Goal: Transaction & Acquisition: Purchase product/service

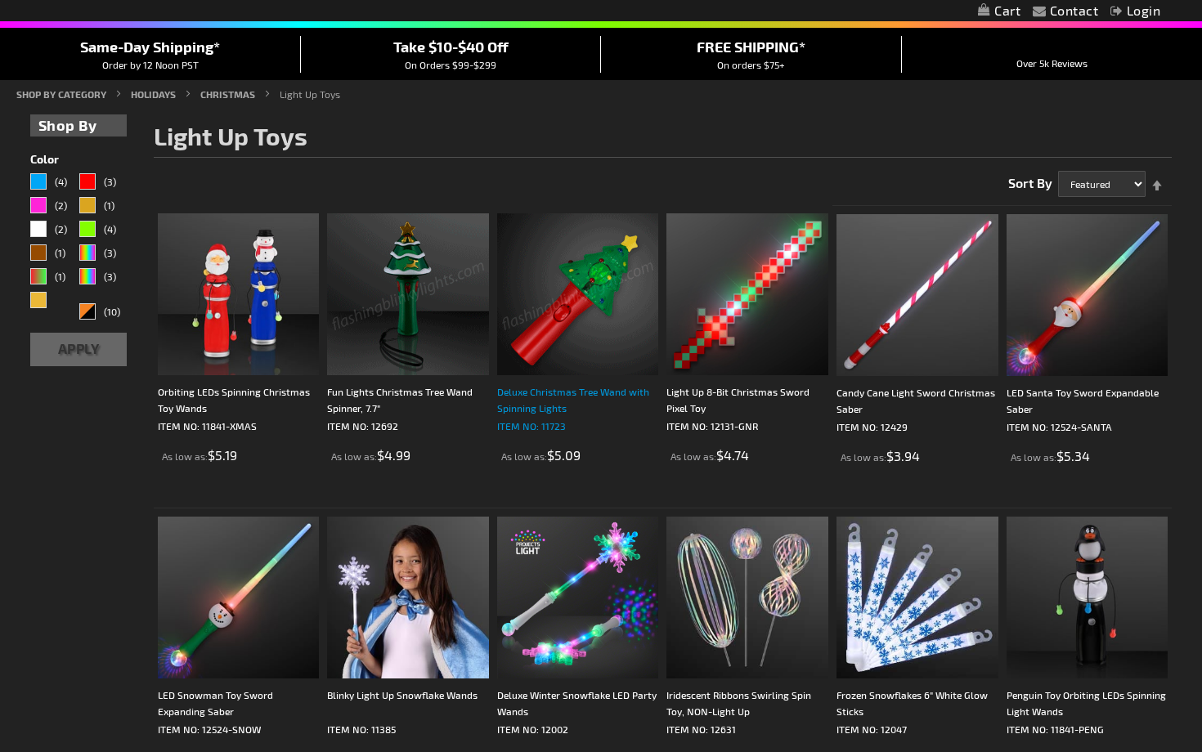
scroll to position [140, 0]
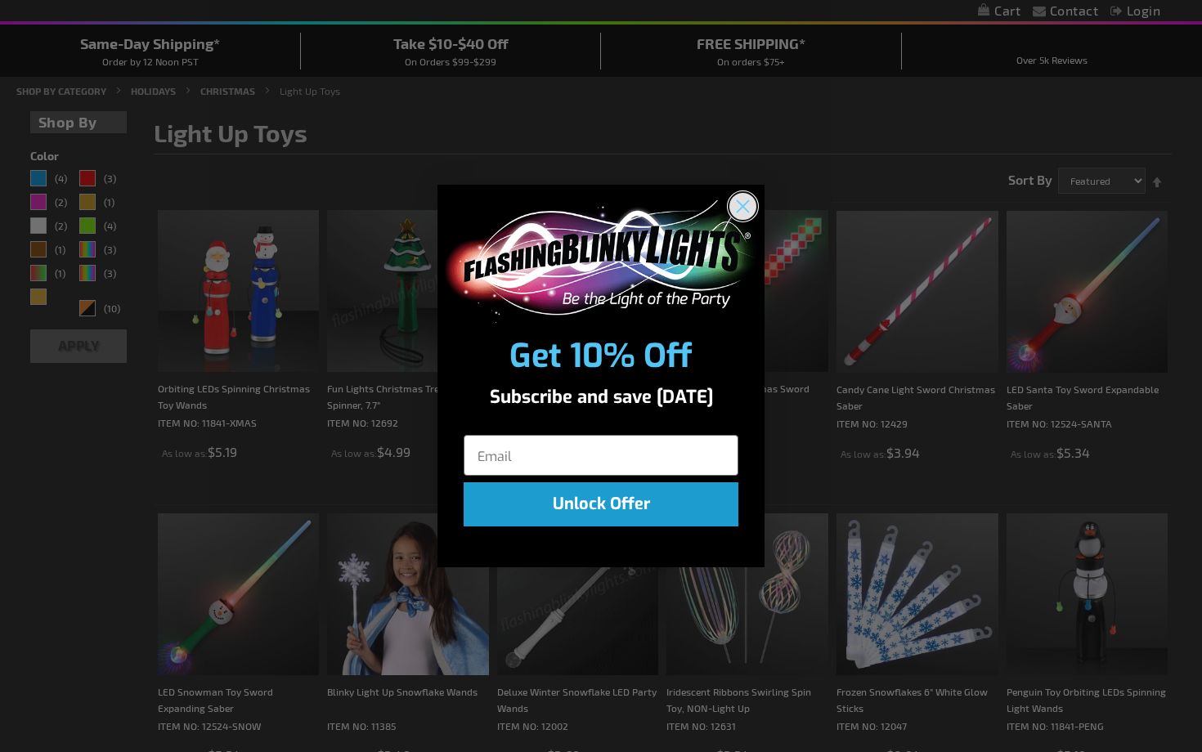
click at [747, 199] on circle "Close dialog" at bounding box center [743, 205] width 27 height 27
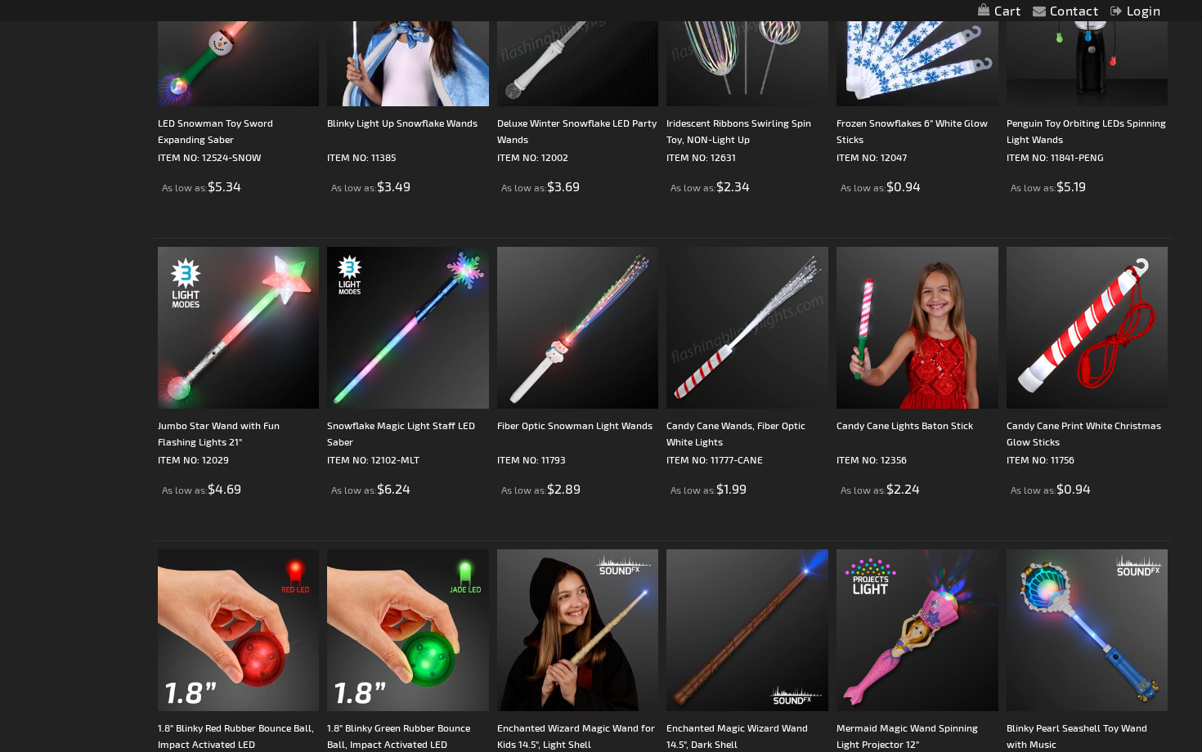
scroll to position [711, 0]
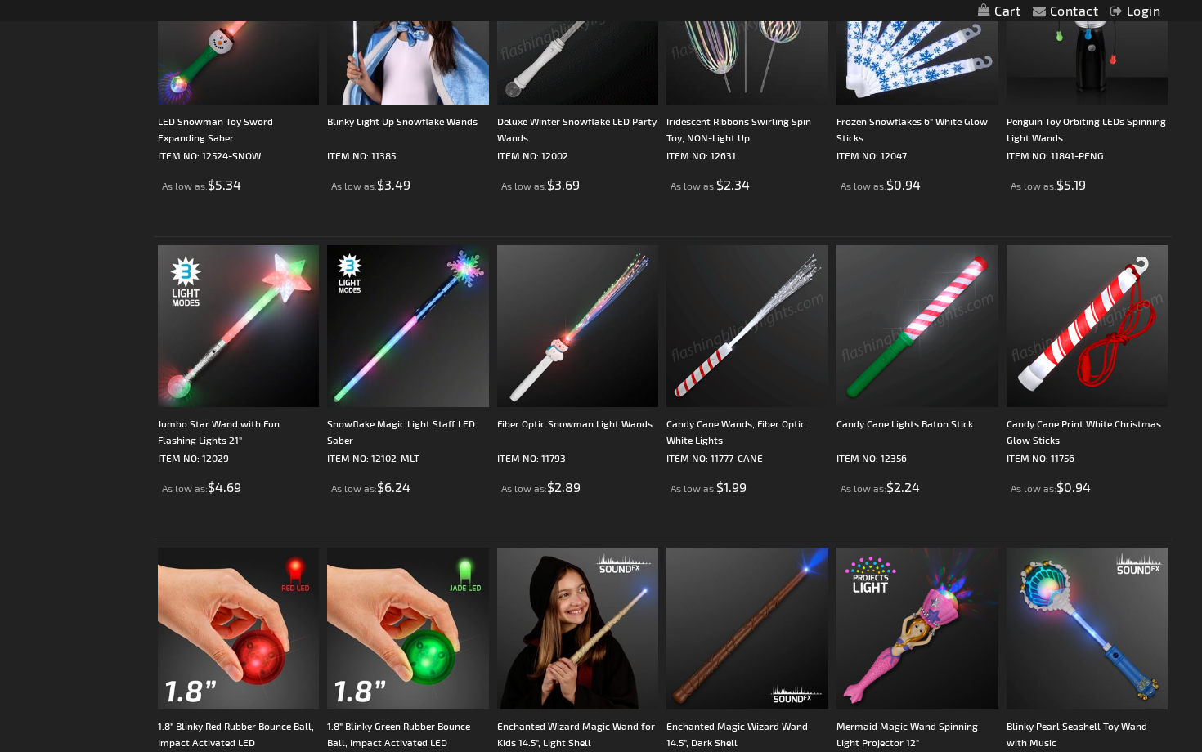
click at [1089, 339] on img at bounding box center [1088, 326] width 162 height 162
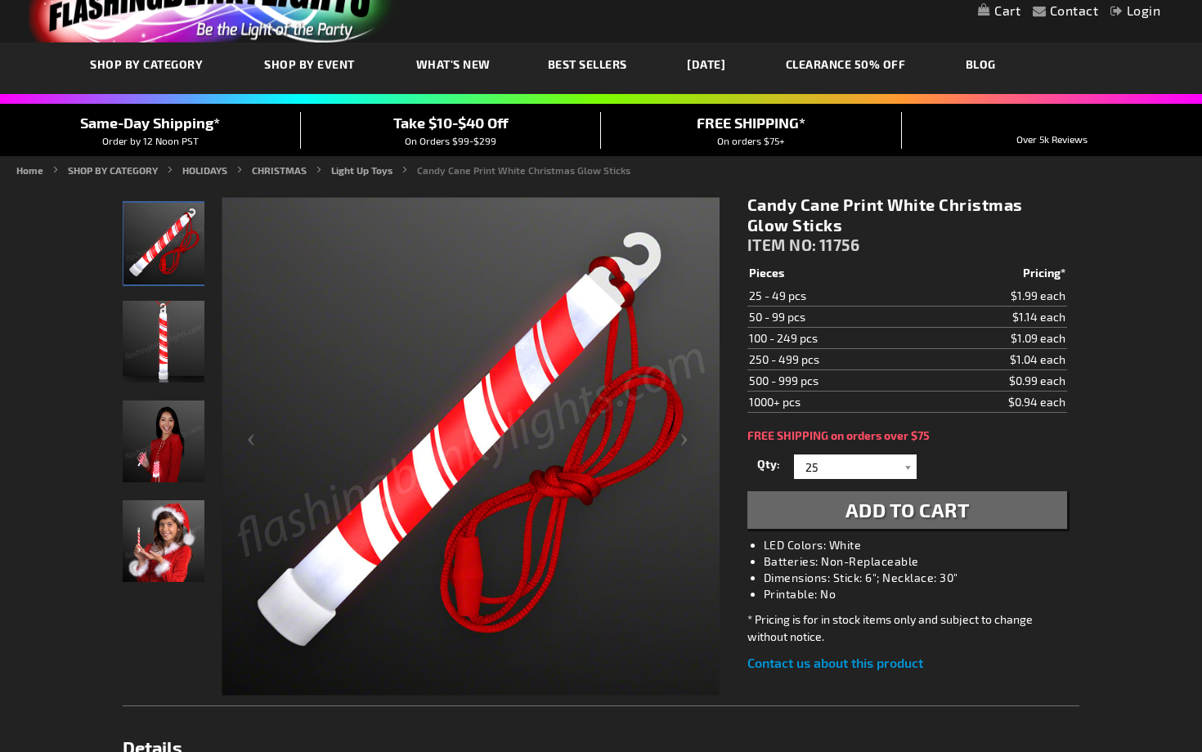
scroll to position [62, 0]
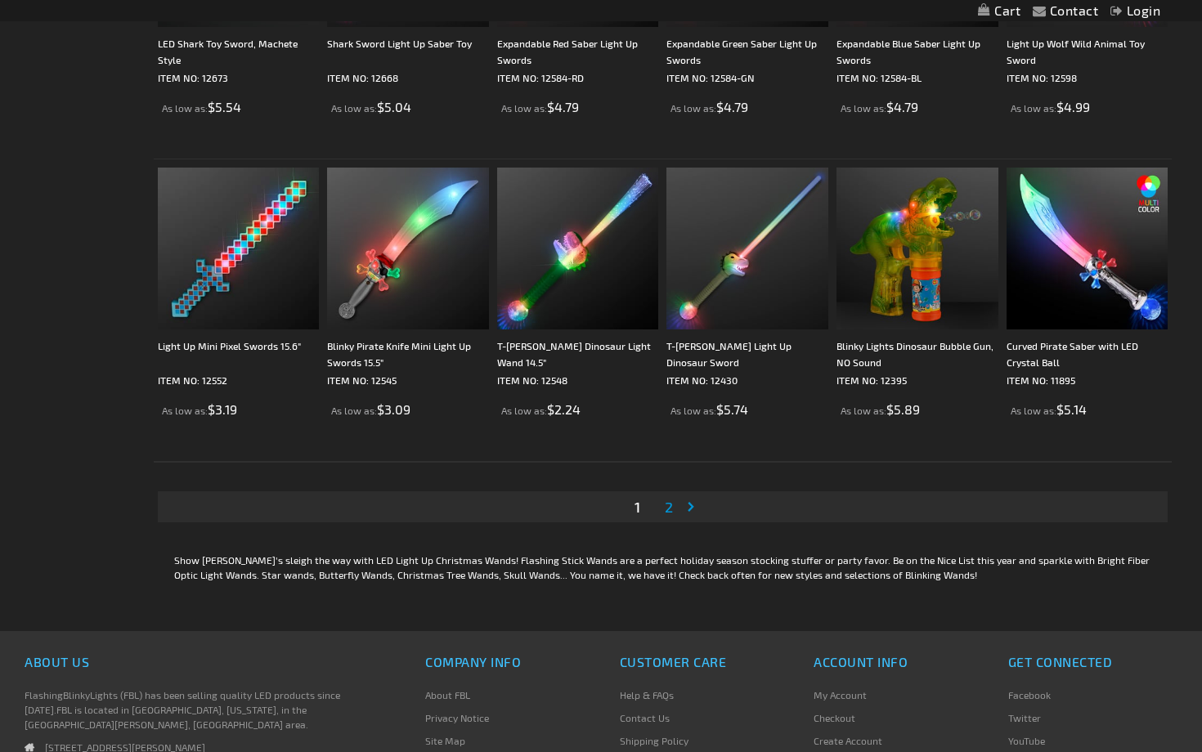
scroll to position [2915, 0]
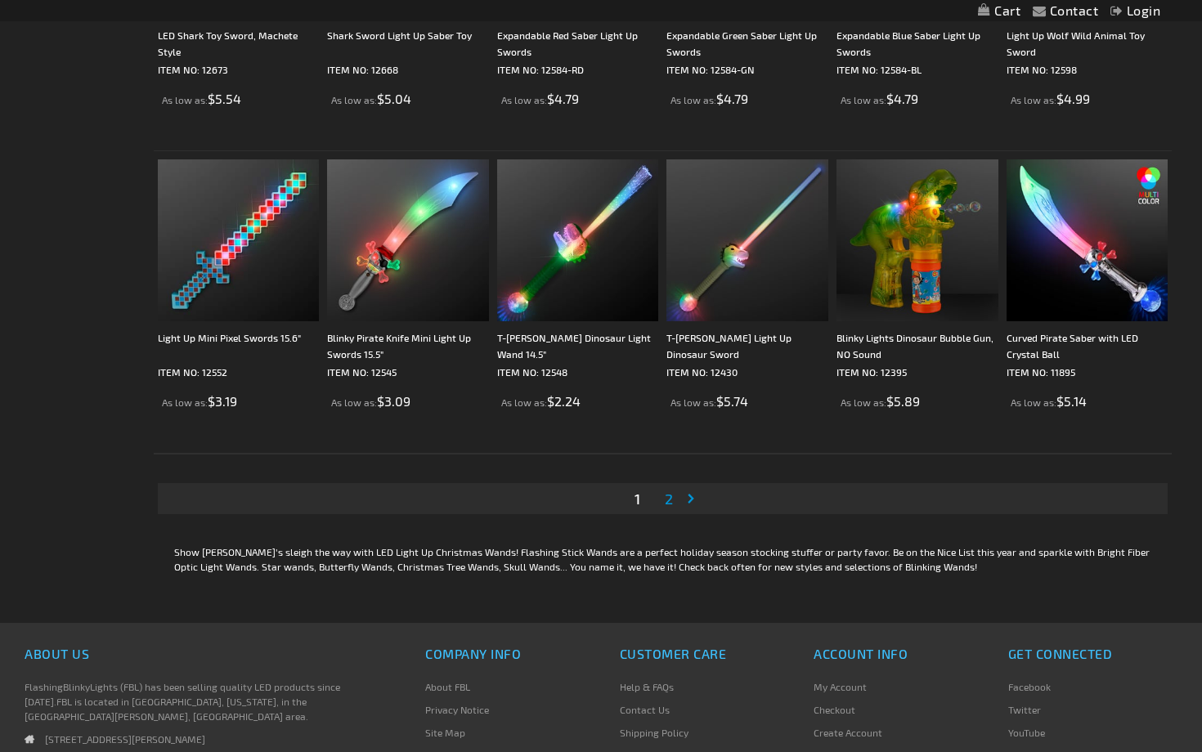
click at [668, 502] on span "2" at bounding box center [669, 499] width 8 height 18
